Goal: Answer question/provide support: Answer question/provide support

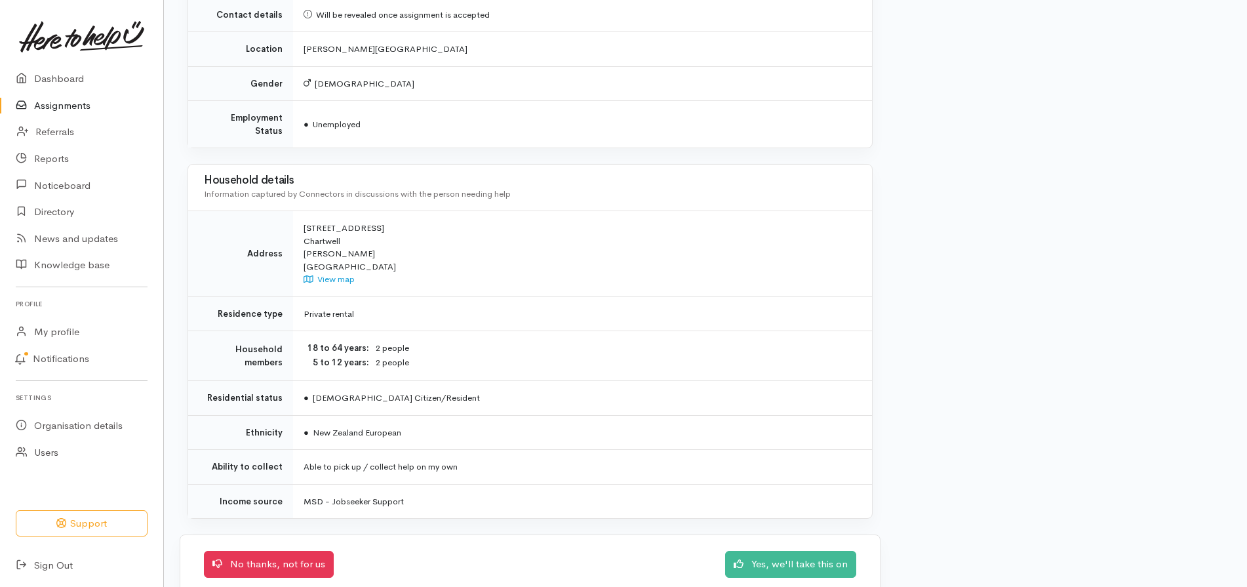
scroll to position [866, 0]
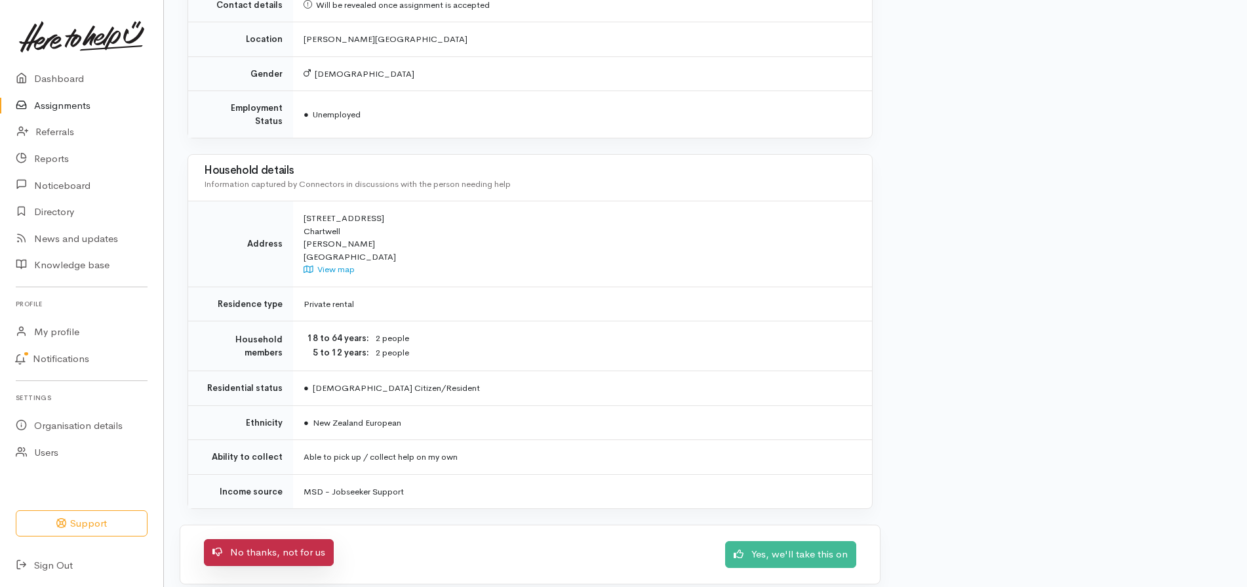
click at [294, 540] on link "No thanks, not for us" at bounding box center [269, 552] width 130 height 27
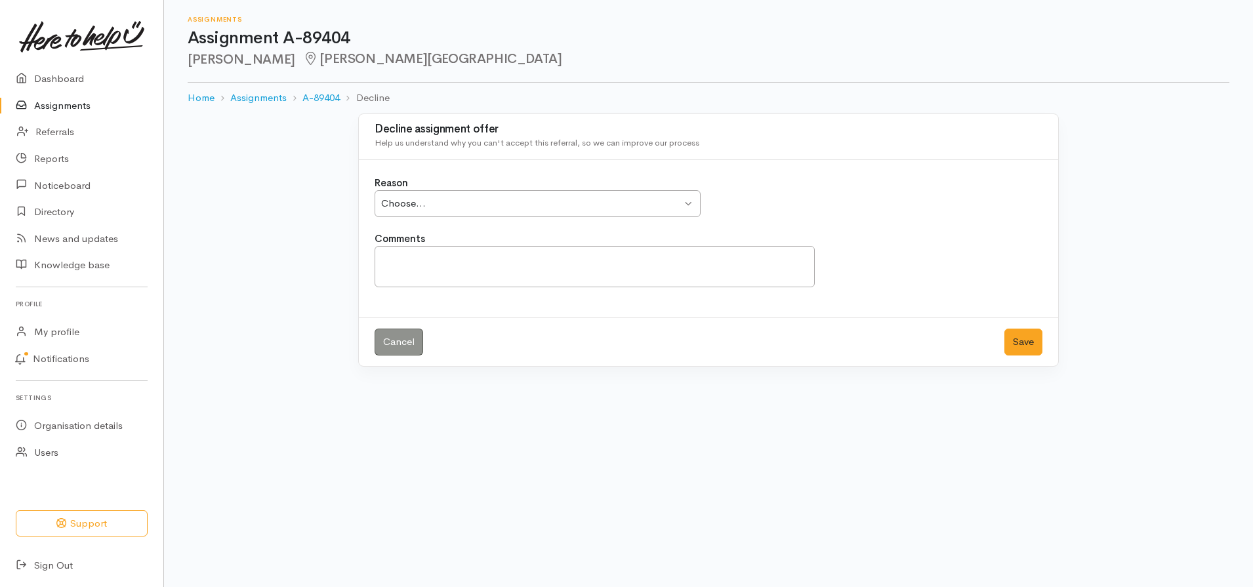
click at [691, 199] on div "Choose... Choose..." at bounding box center [537, 203] width 326 height 27
click at [418, 258] on textarea "Comments" at bounding box center [594, 266] width 440 height 41
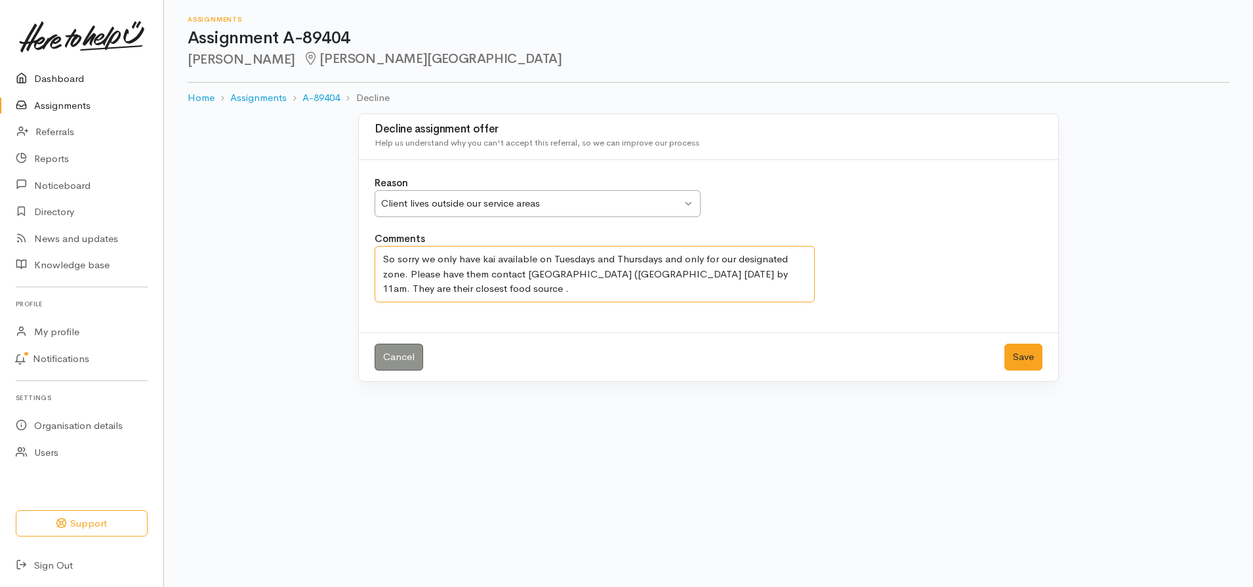
type textarea "So sorry we only have kai available on Tuesdays and Thursdays and only for our …"
click at [64, 78] on link "Dashboard" at bounding box center [81, 79] width 163 height 27
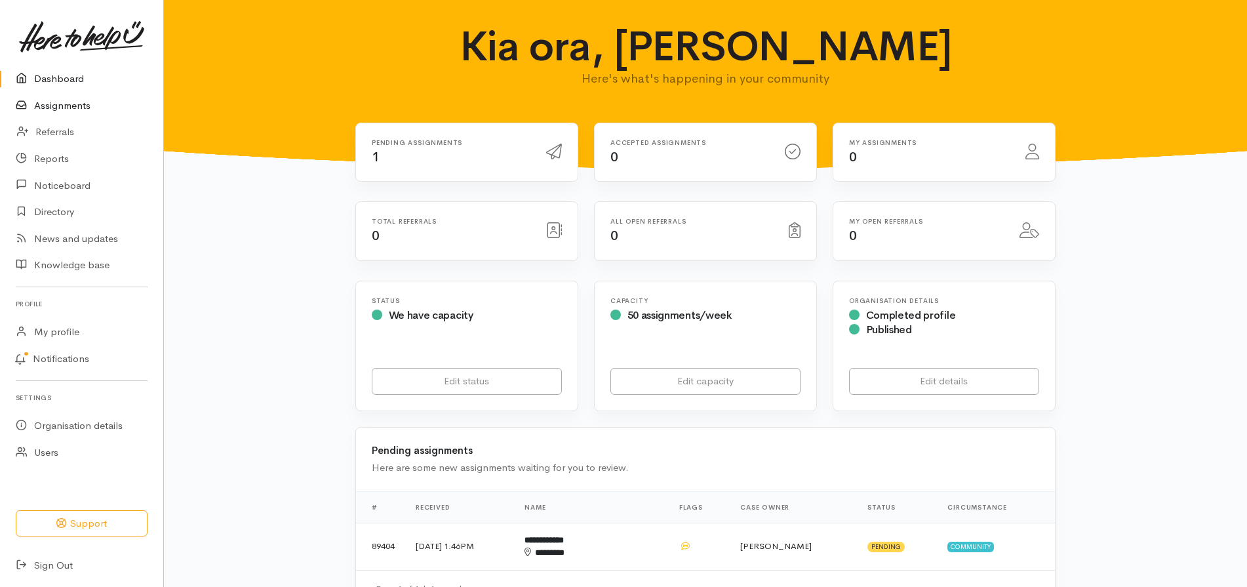
click at [64, 112] on link "Assignments" at bounding box center [81, 105] width 163 height 27
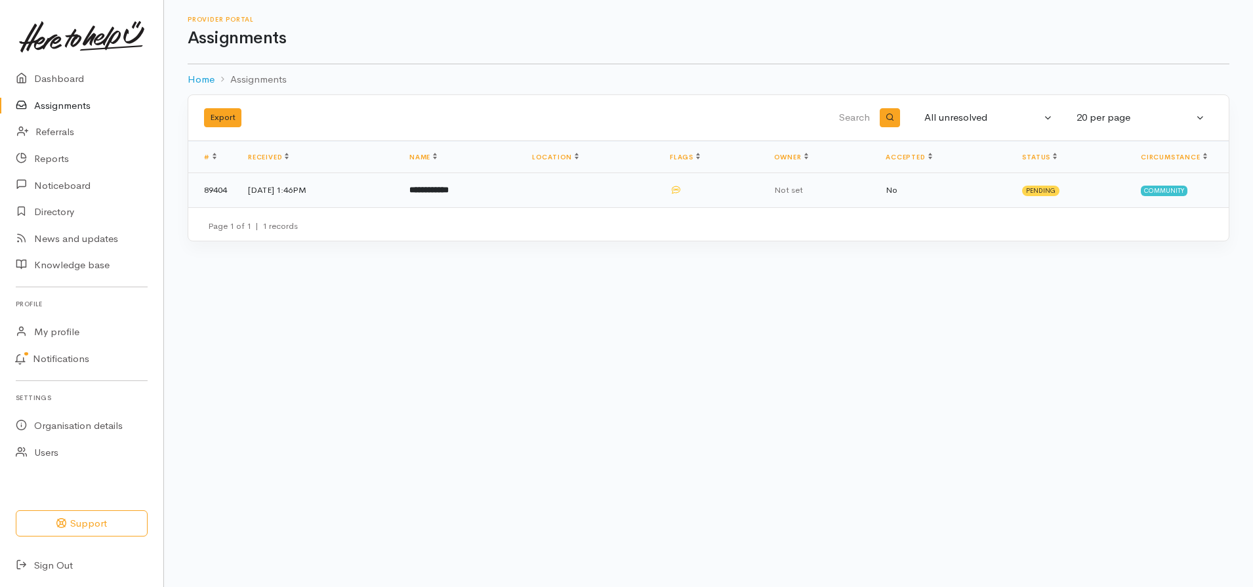
click at [449, 194] on b "**********" at bounding box center [428, 190] width 39 height 9
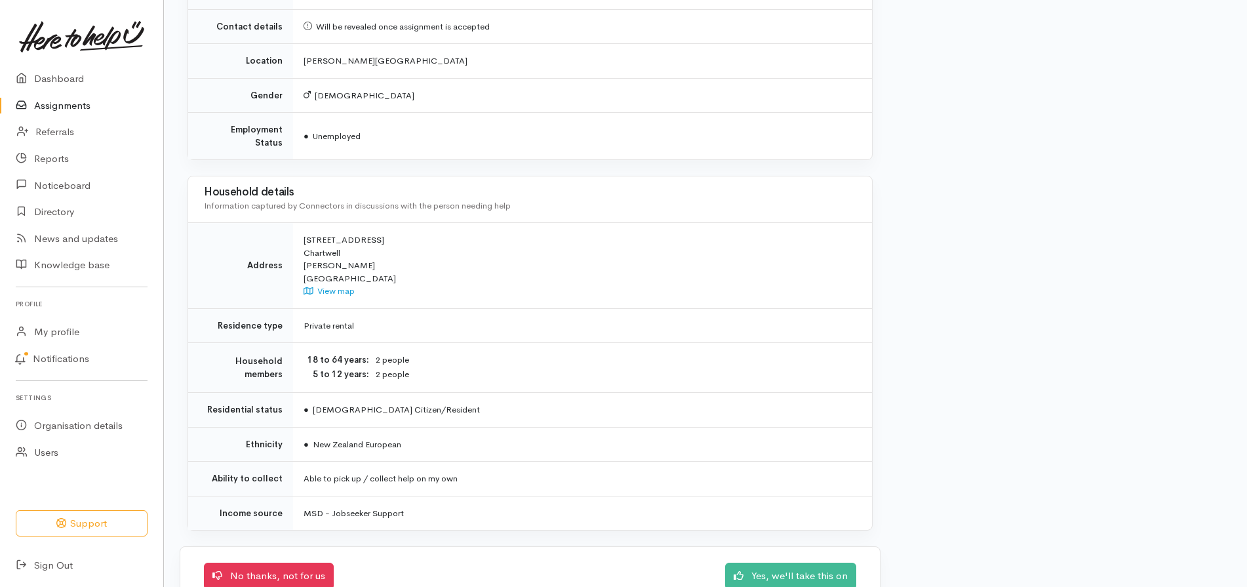
scroll to position [866, 0]
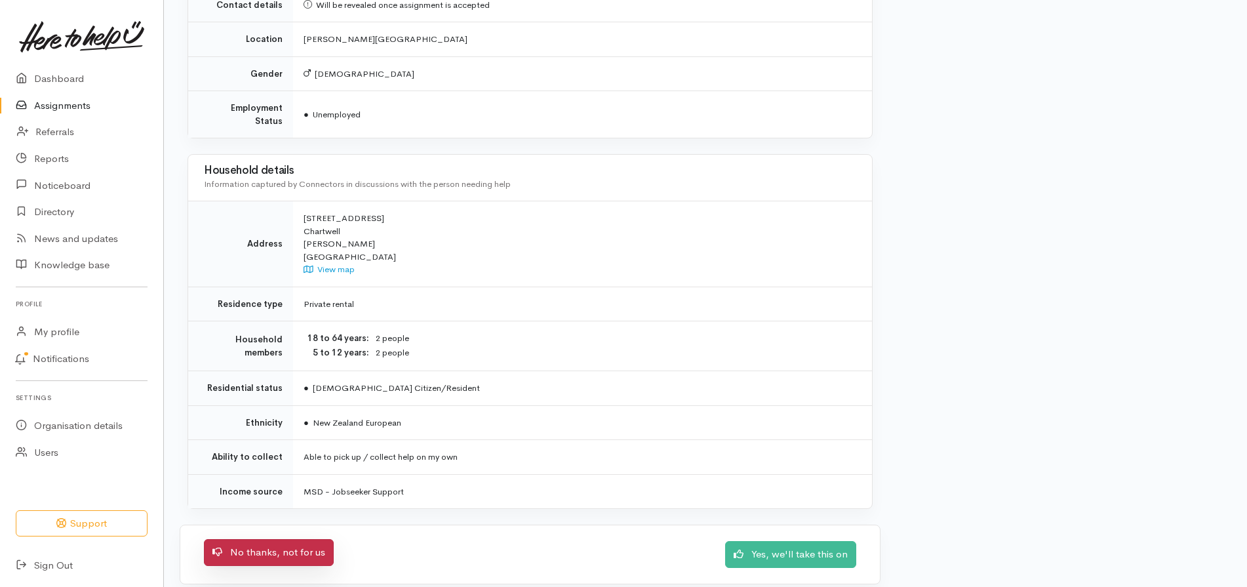
click at [300, 539] on link "No thanks, not for us" at bounding box center [269, 552] width 130 height 27
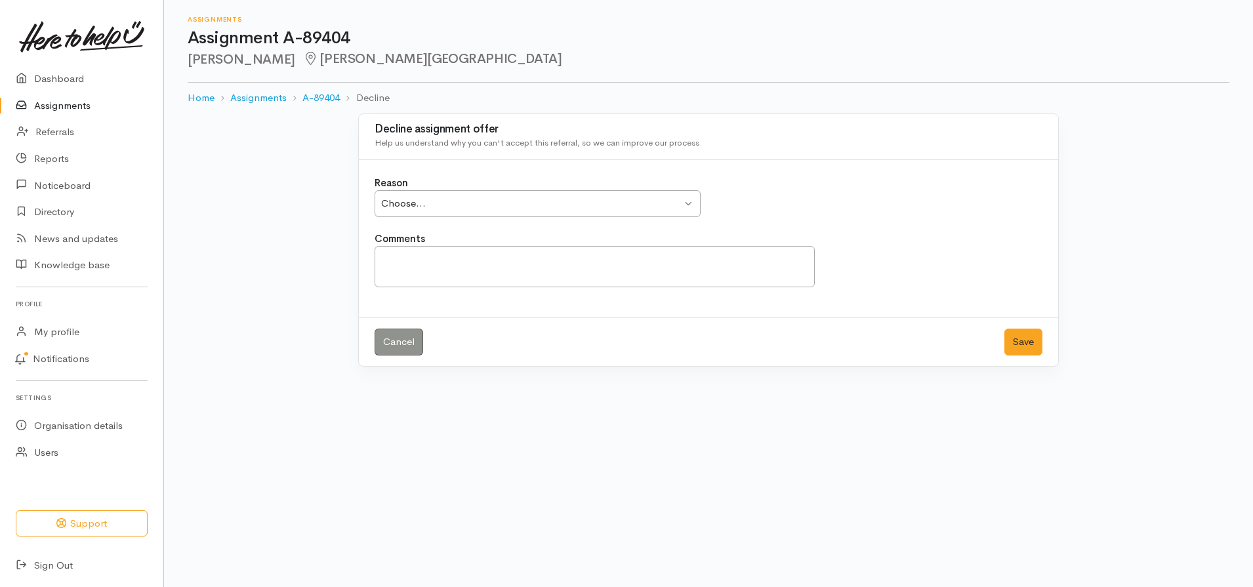
click at [684, 199] on div "Choose... Choose..." at bounding box center [537, 203] width 326 height 27
click at [397, 262] on textarea "Comments" at bounding box center [594, 266] width 440 height 41
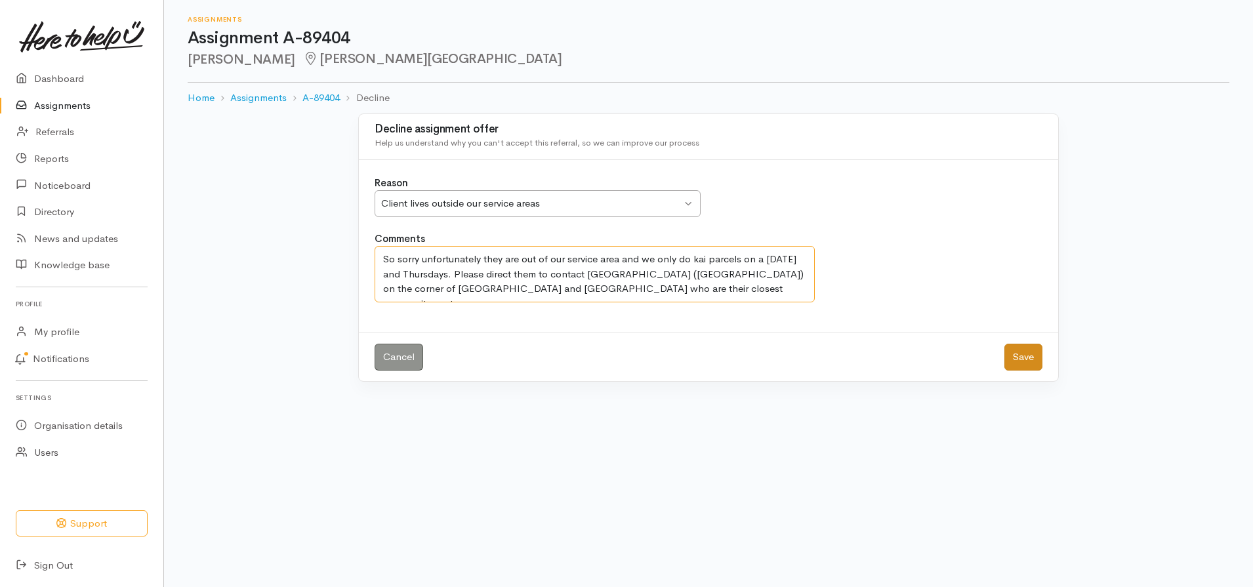
type textarea "So sorry unfortunately they are out of our service area and we only do kai parc…"
click at [1022, 358] on button "Save" at bounding box center [1023, 357] width 38 height 27
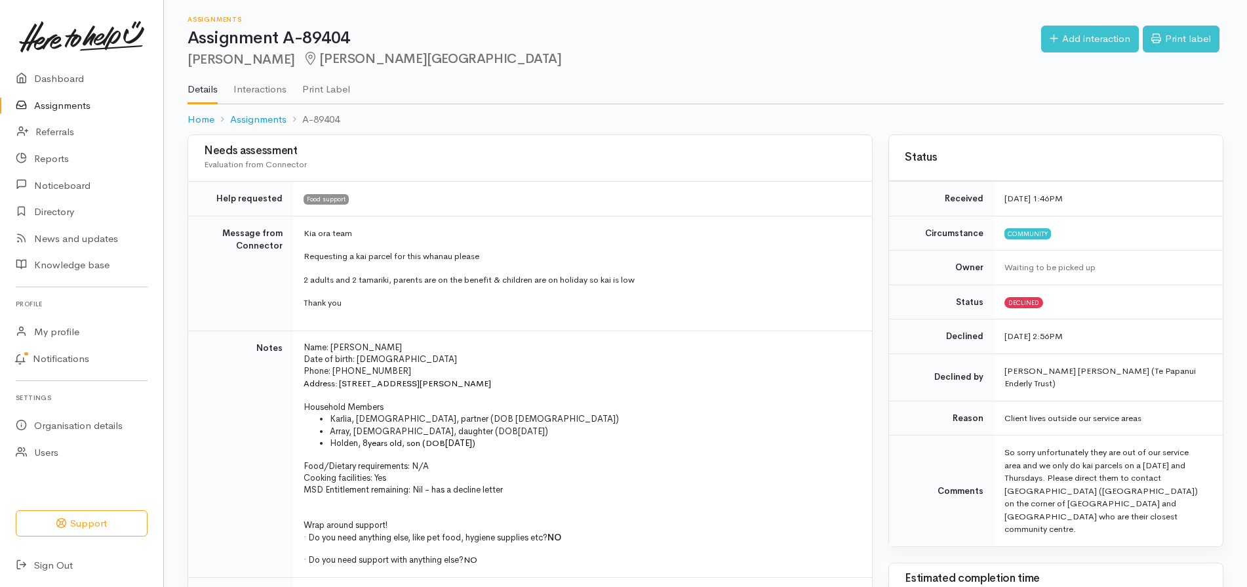
scroll to position [513, 0]
